Goal: Transaction & Acquisition: Donate to an event/course

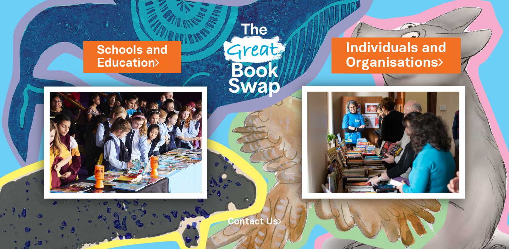
click at [401, 63] on link "Individuals and Organisations" at bounding box center [396, 55] width 101 height 34
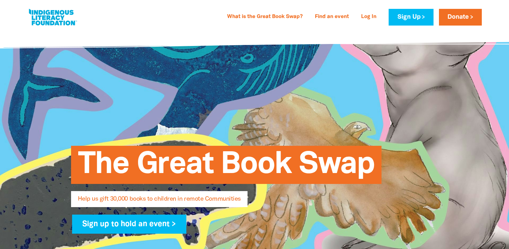
select select "AU"
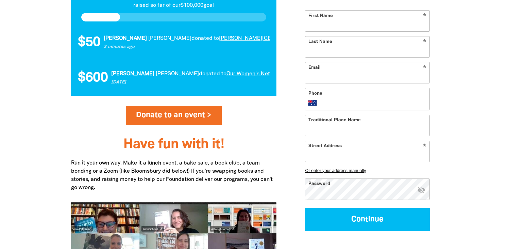
scroll to position [746, 0]
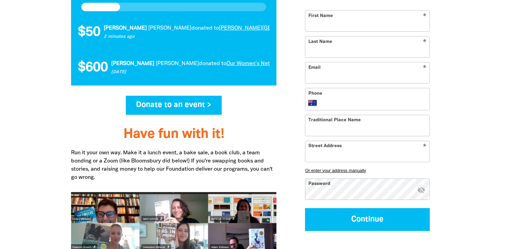
type input "curringa@ozemail.com.au"
click at [182, 108] on link "Donate to an event >" at bounding box center [174, 105] width 96 height 19
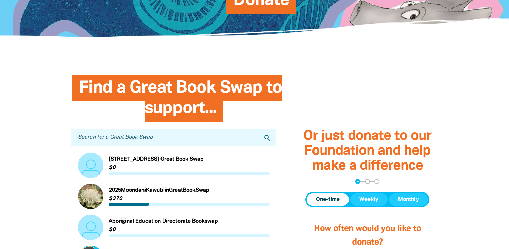
scroll to position [241, 0]
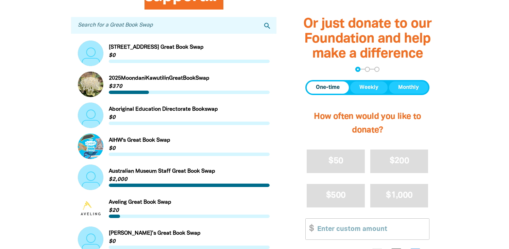
click at [152, 28] on input "Search for a Great Book Swap" at bounding box center [174, 25] width 206 height 17
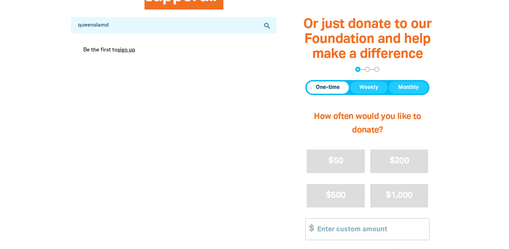
click at [152, 28] on input "queenslamd" at bounding box center [174, 25] width 206 height 17
click at [266, 27] on icon "search" at bounding box center [267, 26] width 8 height 8
click at [162, 33] on input "queensland" at bounding box center [174, 25] width 206 height 17
drag, startPoint x: 152, startPoint y: 26, endPoint x: 60, endPoint y: 23, distance: 92.2
click at [60, 23] on div "Find a Great Book Swap to support... Search for a Great Book Swap queensland se…" at bounding box center [255, 141] width 408 height 378
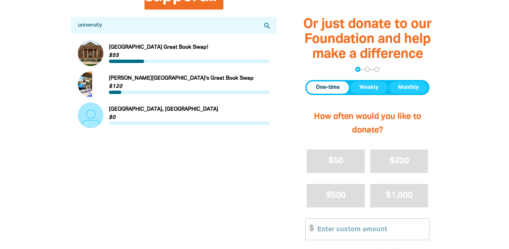
scroll to position [228, 0]
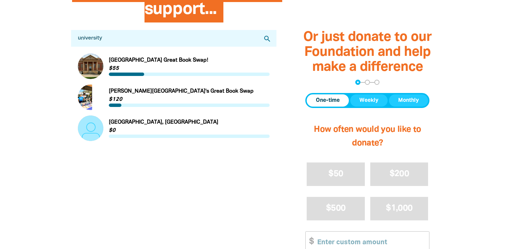
click at [252, 37] on input "university" at bounding box center [174, 38] width 206 height 17
drag, startPoint x: 244, startPoint y: 37, endPoint x: 36, endPoint y: 36, distance: 208.5
click at [36, 36] on section "Find a Great Book Swap to support... Search for a Great Book Swap university se…" at bounding box center [254, 154] width 509 height 378
type input "UQ Rap"
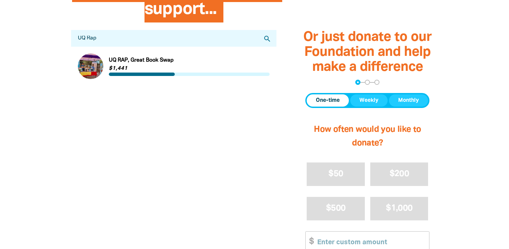
click at [97, 57] on link "Link to UQ RAP, Great Book Swap" at bounding box center [174, 66] width 192 height 26
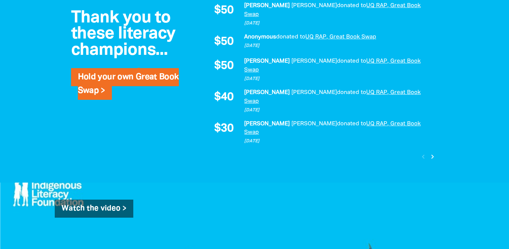
scroll to position [603, 0]
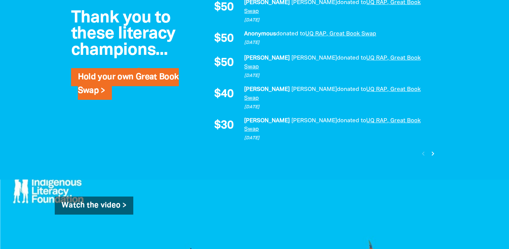
click at [434, 149] on icon "chevron_right" at bounding box center [433, 153] width 8 height 8
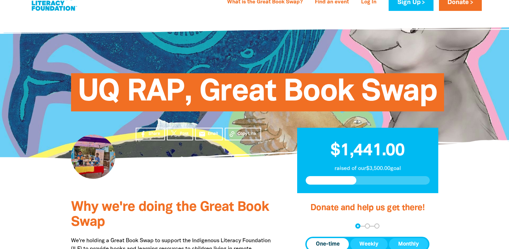
scroll to position [0, 0]
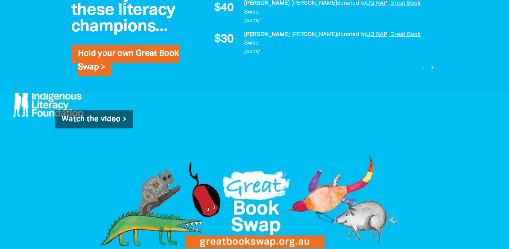
scroll to position [690, 0]
